Goal: Task Accomplishment & Management: Complete application form

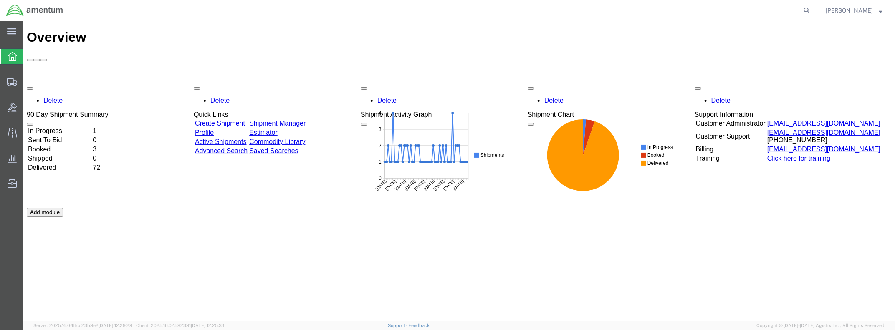
click at [228, 119] on link "Create Shipment" at bounding box center [219, 122] width 50 height 7
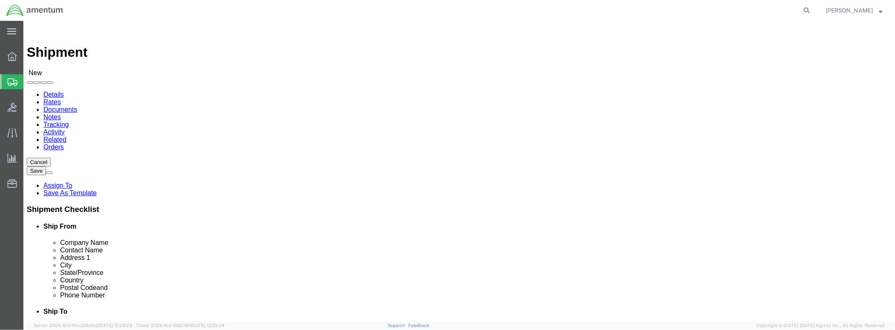
select select
click input "text"
type input "Pr"
click p "- [PERSON_NAME] & [PERSON_NAME] Engine Services - ([PERSON_NAME] & [PERSON_NAME…"
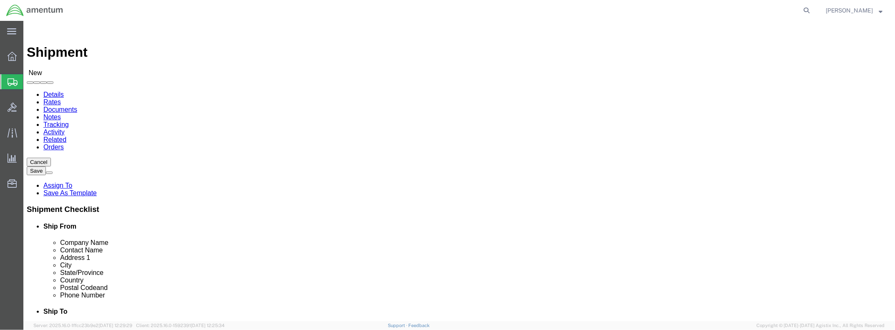
select select
type input "[PERSON_NAME] & [PERSON_NAME] Engine Services"
type input "[STREET_ADDRESS]"
type input "[GEOGRAPHIC_DATA]"
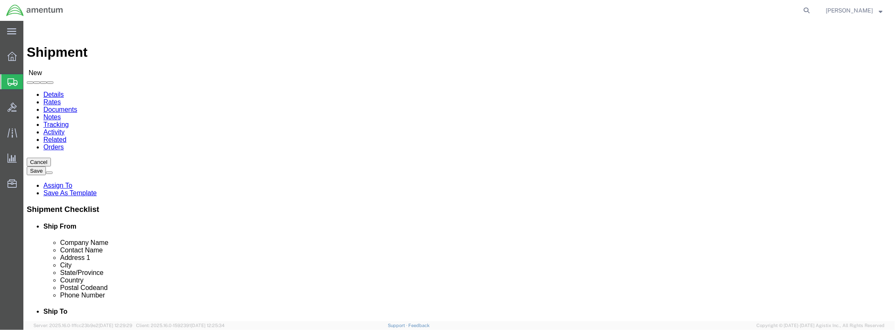
type input "30336"
select select "GA"
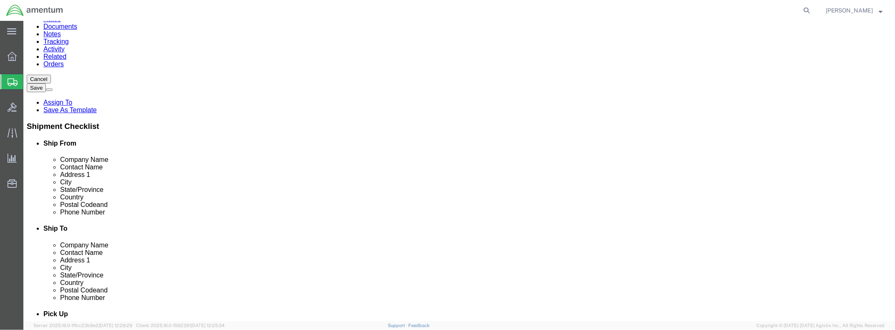
scroll to position [83, 0]
click input "text"
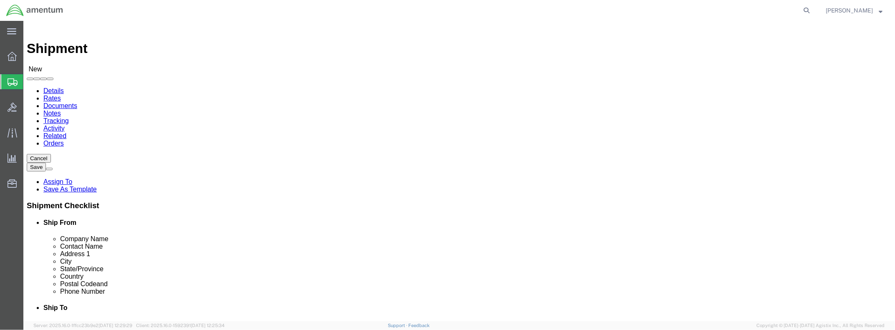
scroll to position [0, 0]
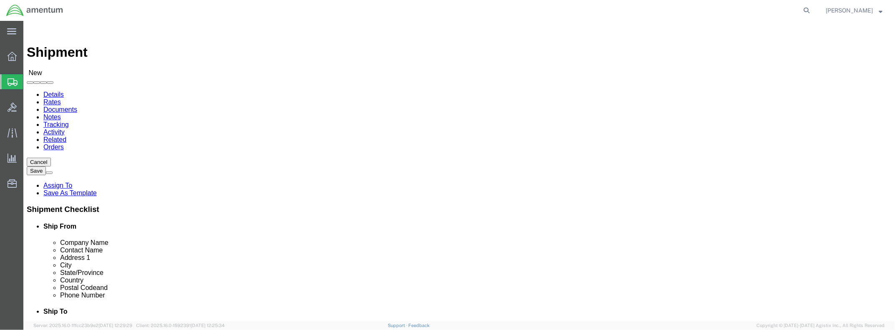
click input "[PERSON_NAME] & [PERSON_NAME] Engine Services"
drag, startPoint x: 225, startPoint y: 156, endPoint x: 168, endPoint y: 157, distance: 56.8
click input "[PERSON_NAME] & [PERSON_NAME] Engine Services"
type input "P"
type input "pra"
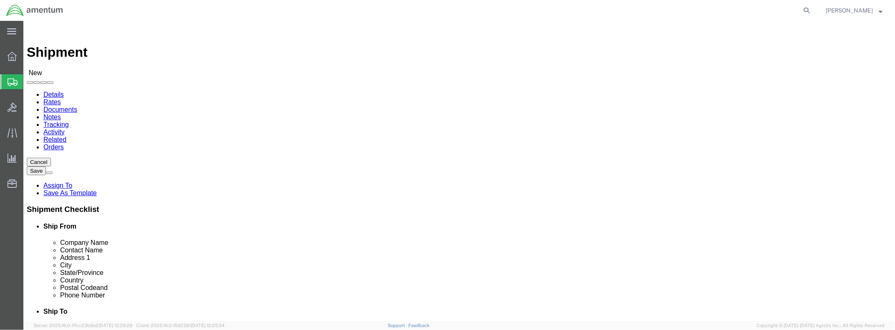
click p "- [PERSON_NAME] & [PERSON_NAME] ENGINE SERVICES INC - ([PERSON_NAME]) [STREET_A…"
select select
type input "[PERSON_NAME] & [PERSON_NAME] ENGINE SERVICES INC"
type input "[PERSON_NAME]"
type input "[STREET_ADDRESS]"
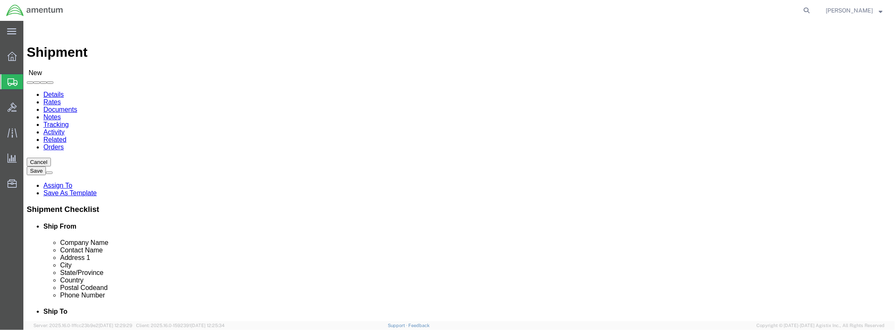
type input "[GEOGRAPHIC_DATA]"
select select "GA"
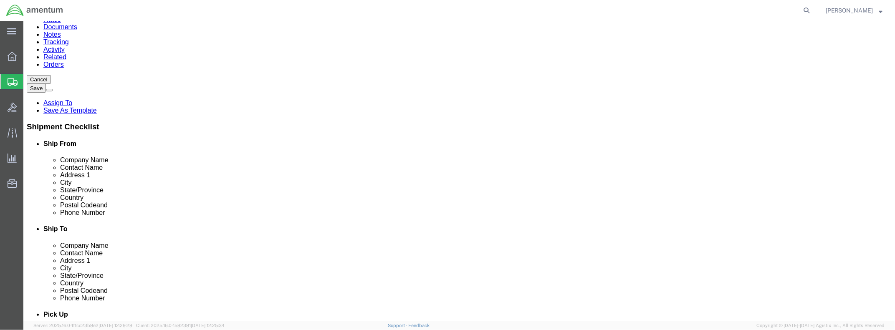
scroll to position [83, 0]
type input "[PERSON_NAME] & [PERSON_NAME] ENGINE SERVICES INC"
click label
click input "checkbox"
checkbox input "true"
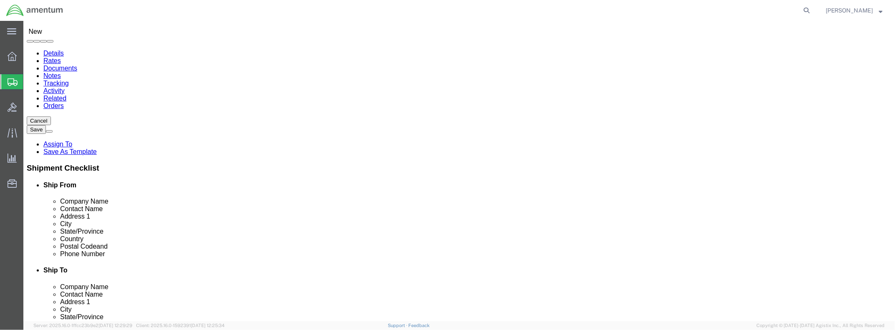
scroll to position [0, 0]
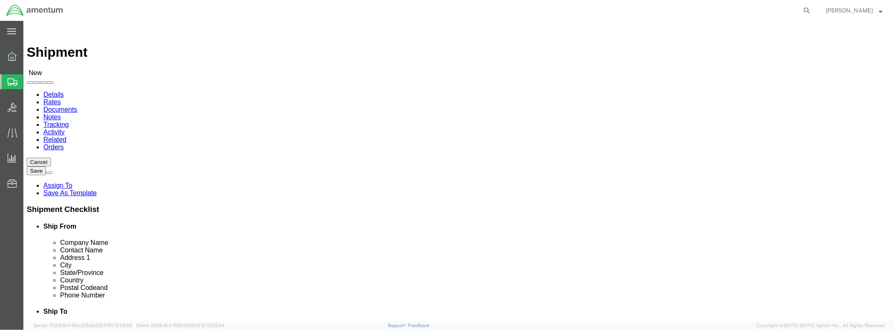
click input "text"
type input "a"
select select "42744"
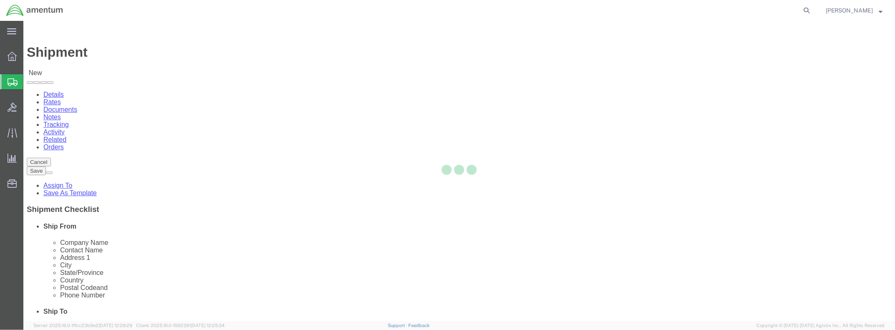
type input "Amentum Services, Inc"
type input "[PERSON_NAME]"
type input "7000 [DEMOGRAPHIC_DATA] DR, AASF BLDG 3121"
type input "[US_STATE] ANG"
type input "[GEOGRAPHIC_DATA]"
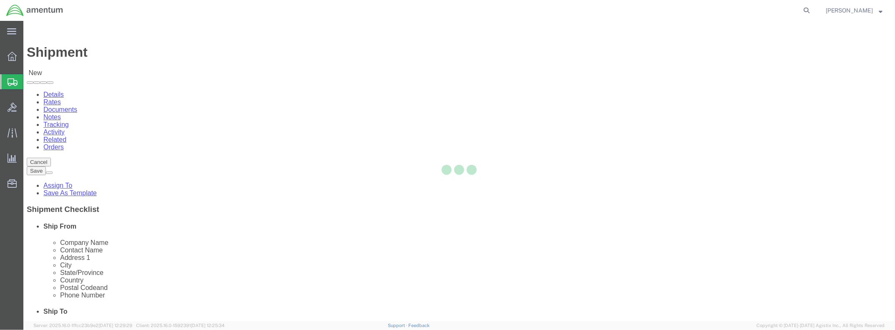
type input "22060"
type input "[PERSON_NAME][EMAIL_ADDRESS][DOMAIN_NAME]"
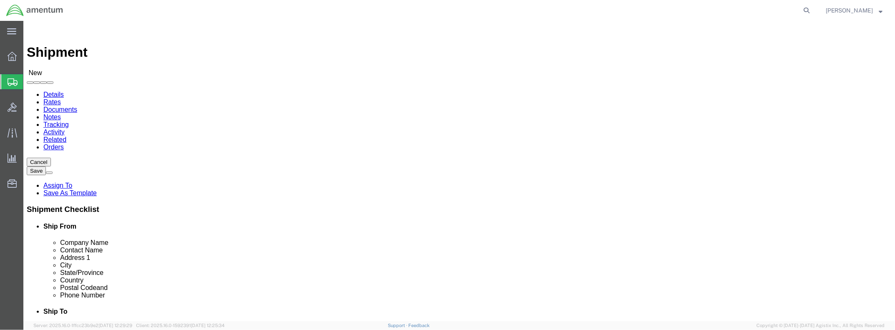
select select "VA"
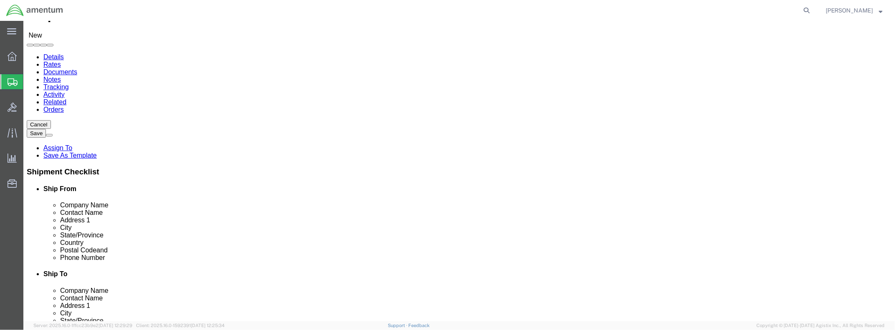
scroll to position [83, 0]
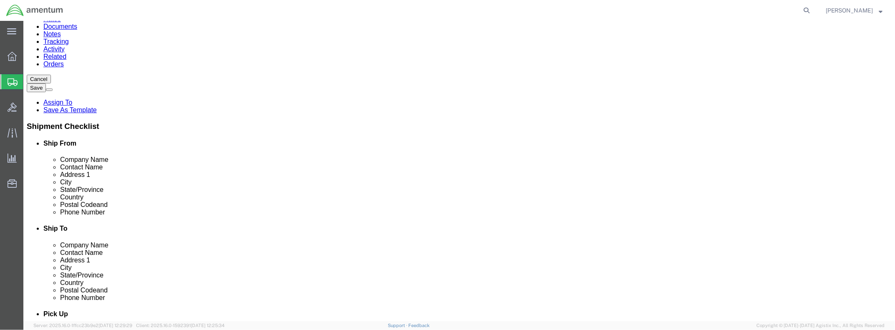
click icon
click input "text"
type input "9126044712"
click label
click input "checkbox"
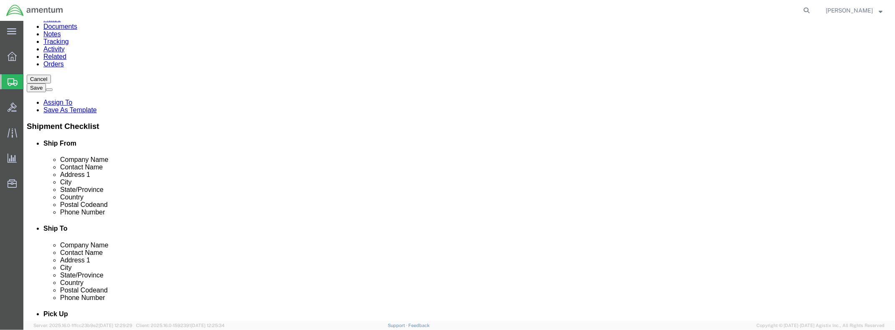
click input "checkbox"
checkbox input "true"
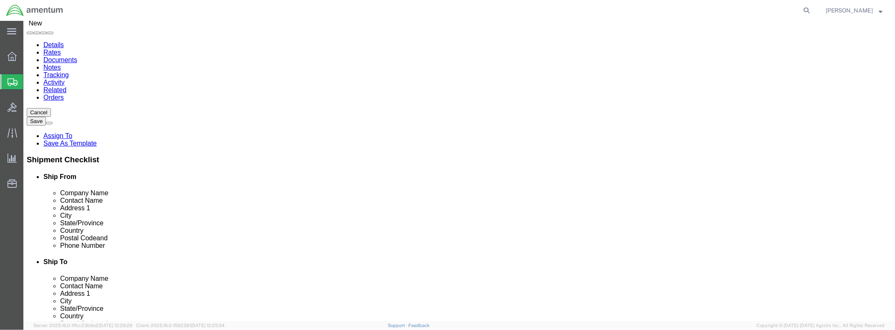
scroll to position [0, 0]
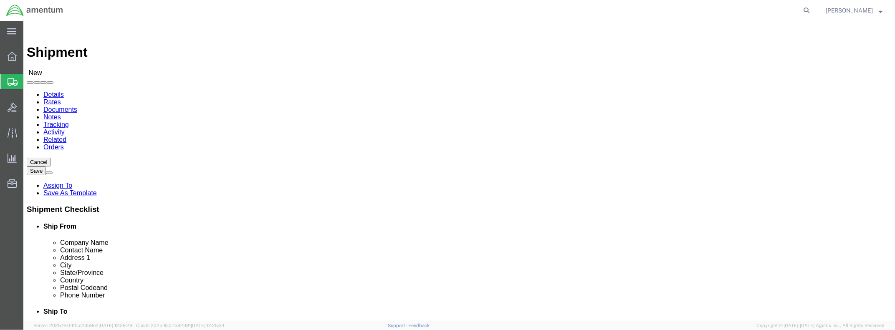
click input "text"
type input "pra"
click p "- [PERSON_NAME] & [PERSON_NAME] Engine Services - ([PERSON_NAME] & [PERSON_NAME…"
select select
type input "[PERSON_NAME] & [PERSON_NAME] Engine Services"
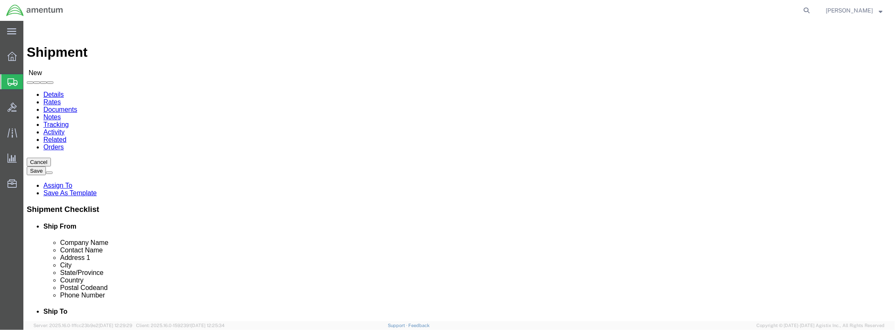
type input "[PERSON_NAME] & [PERSON_NAME] Engine Services"
type input "[STREET_ADDRESS]"
type input "[GEOGRAPHIC_DATA]"
type input "30336"
select select "GA"
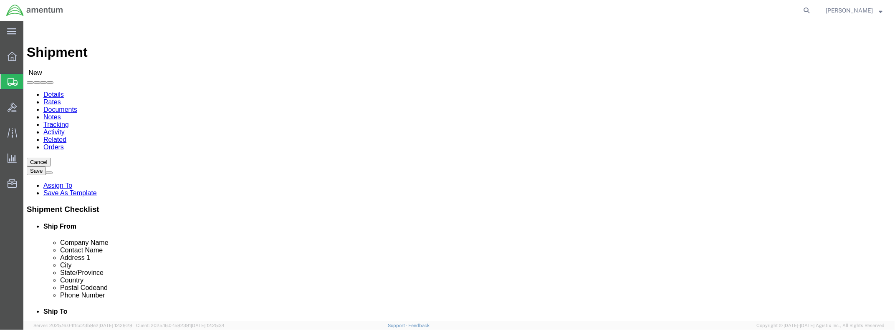
click input "[PERSON_NAME] & [PERSON_NAME] Engine Services"
drag, startPoint x: 568, startPoint y: 155, endPoint x: 480, endPoint y: 157, distance: 88.1
click input "[PERSON_NAME] & [PERSON_NAME] Engine Services"
click input "text"
type input "prat"
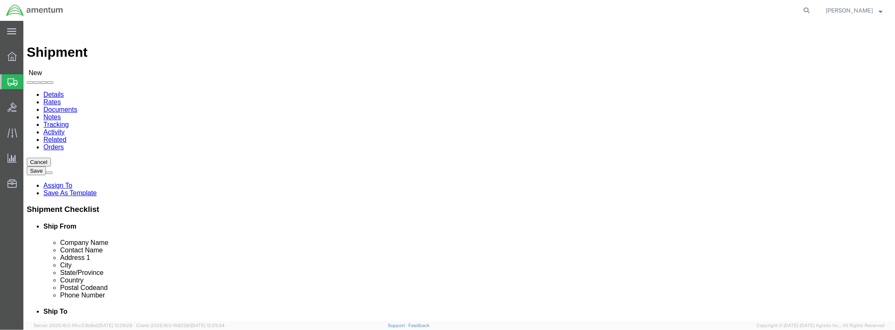
click p "- [PERSON_NAME] & [PERSON_NAME] ENGINE SERVICES INC - ([PERSON_NAME]) [STREET_A…"
select select
type input "[PERSON_NAME] & [PERSON_NAME] ENGINE SERVICES INC"
type input "[PERSON_NAME]"
type input "[STREET_ADDRESS]"
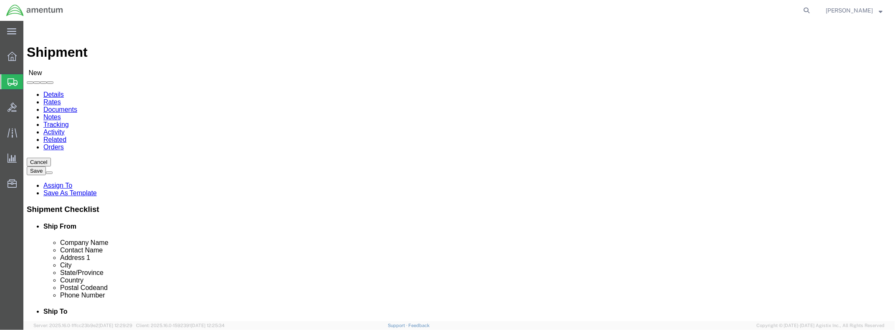
type input "[GEOGRAPHIC_DATA]"
select select "GA"
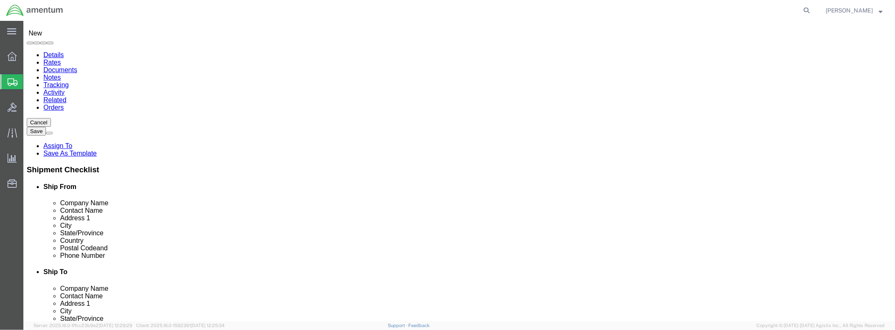
scroll to position [83, 0]
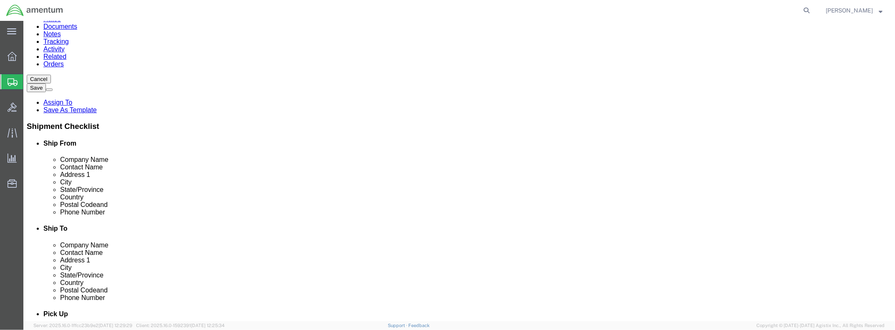
type input "[PERSON_NAME] & [PERSON_NAME] ENGINE SERVICES INC"
click input "text"
type input "4043497848"
click div "Location My Profile Location [PHONE_NUMBER] [PHONE_NUMBER] [PHONE_NUMBER] [PHON…"
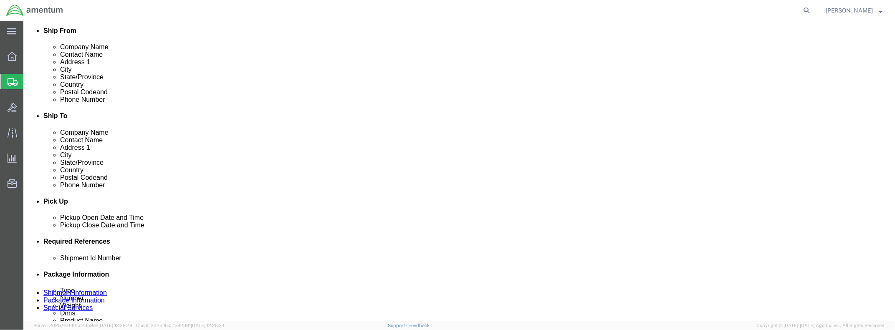
scroll to position [208, 0]
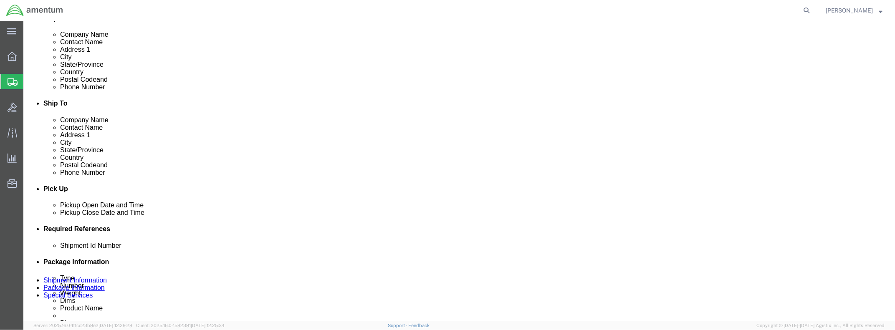
click div "[DATE] 10:00 AM"
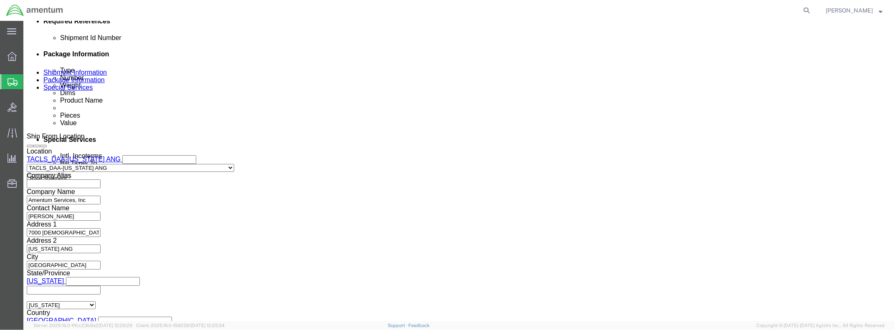
type input "5:00 PM"
click button "Apply"
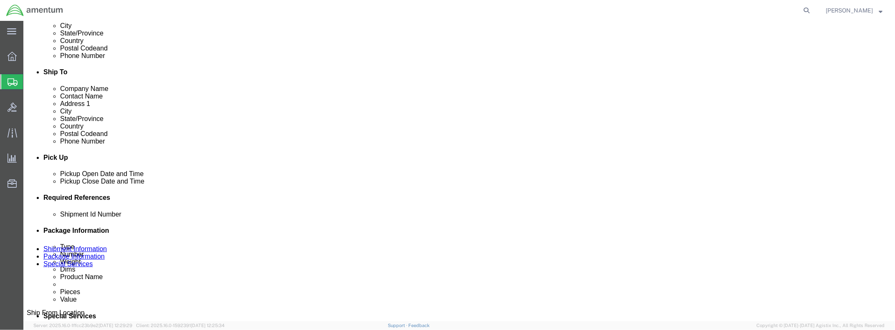
scroll to position [249, 0]
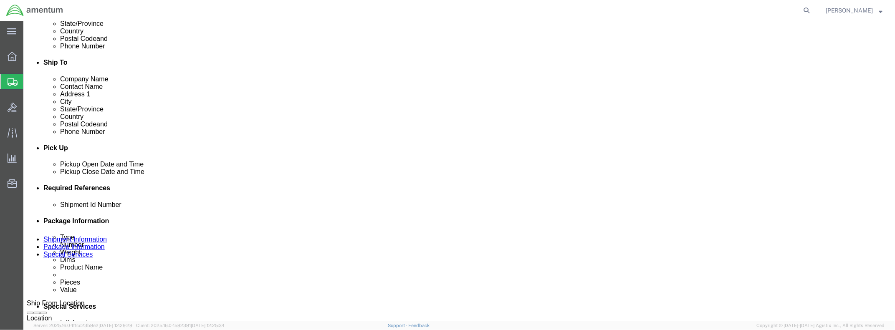
click div
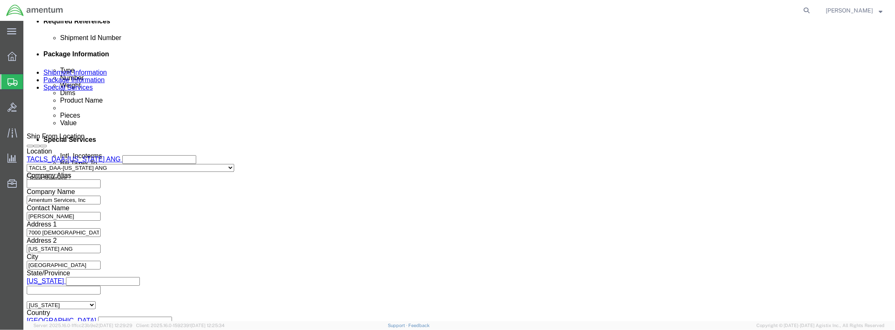
type input "5:00 PM"
click button "Apply"
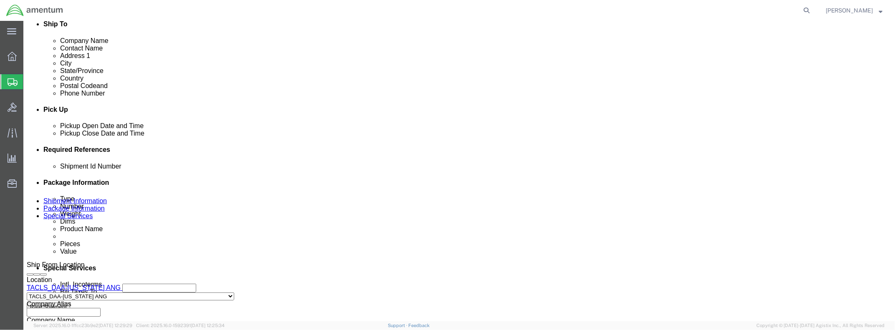
scroll to position [249, 0]
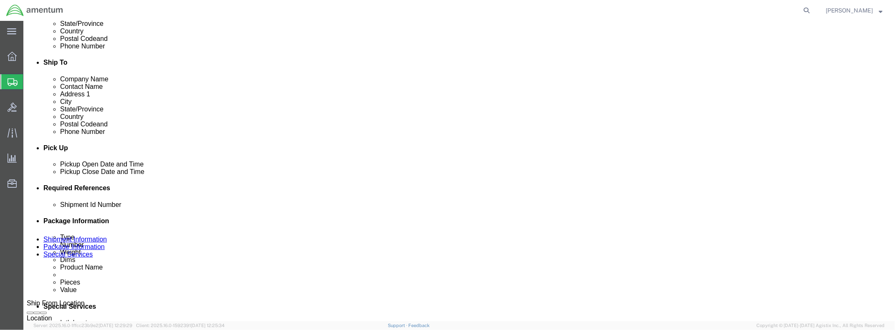
click div
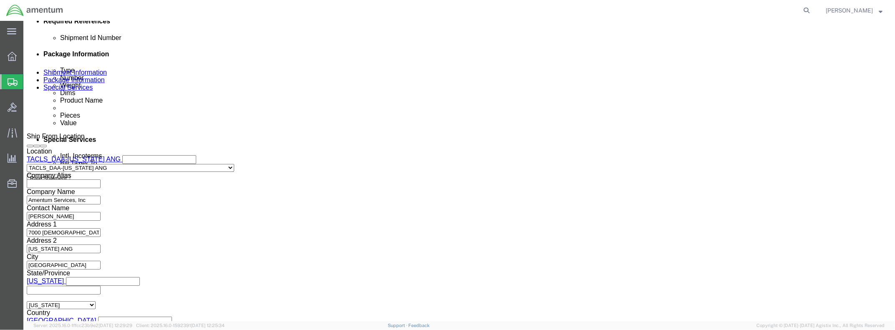
click button "Apply"
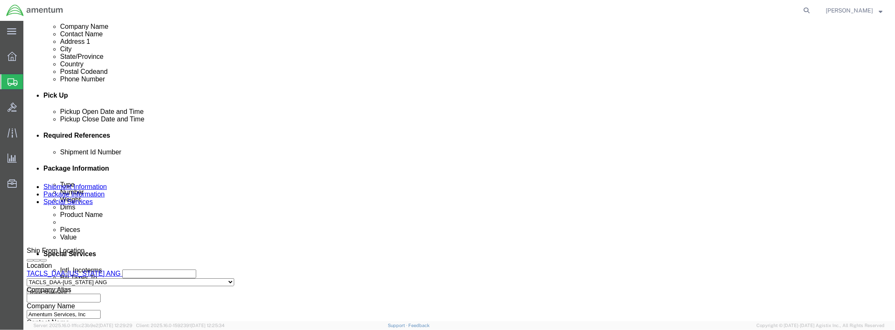
scroll to position [333, 0]
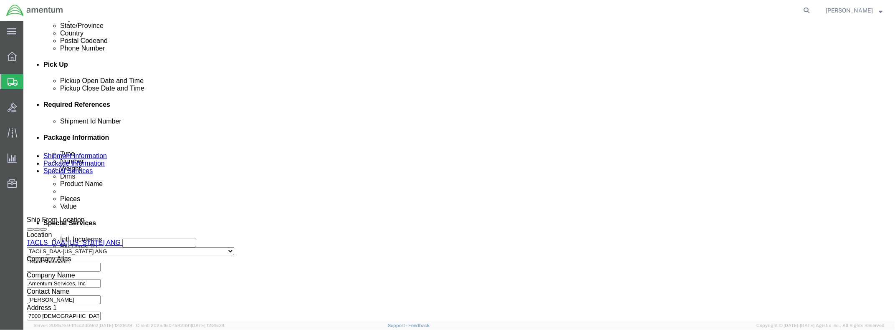
click input "text"
